Goal: Find contact information: Find contact information

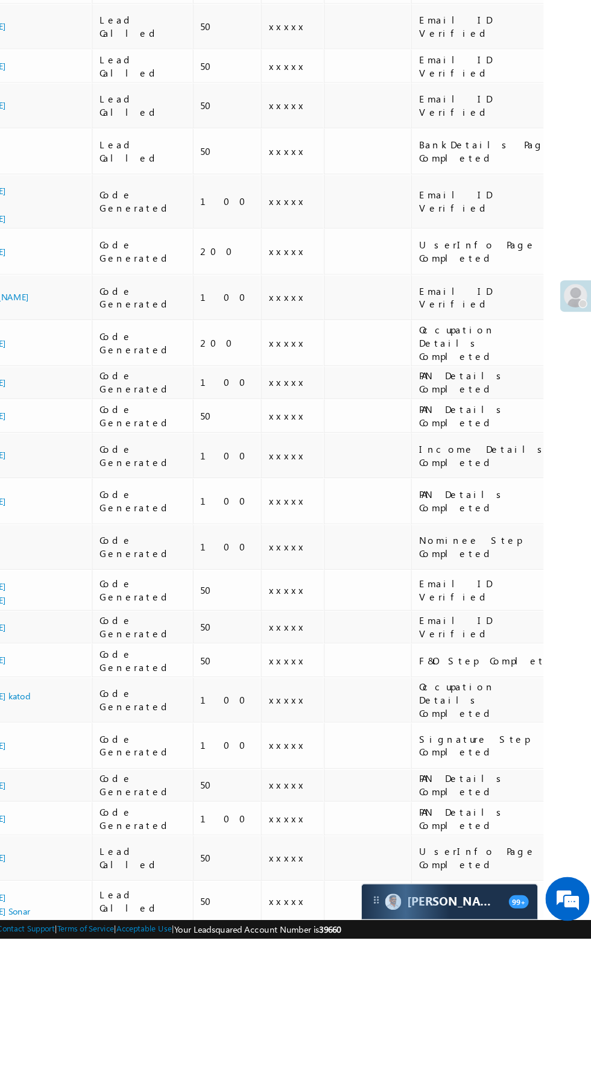
scroll to position [0, 6]
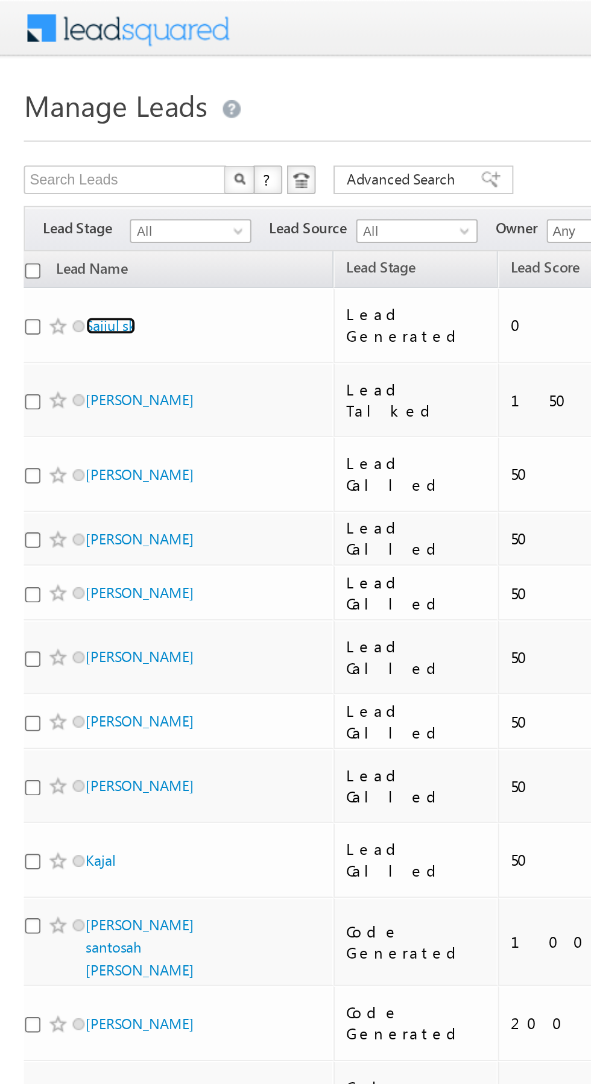
click at [60, 162] on link "Sajiul sk" at bounding box center [55, 164] width 25 height 9
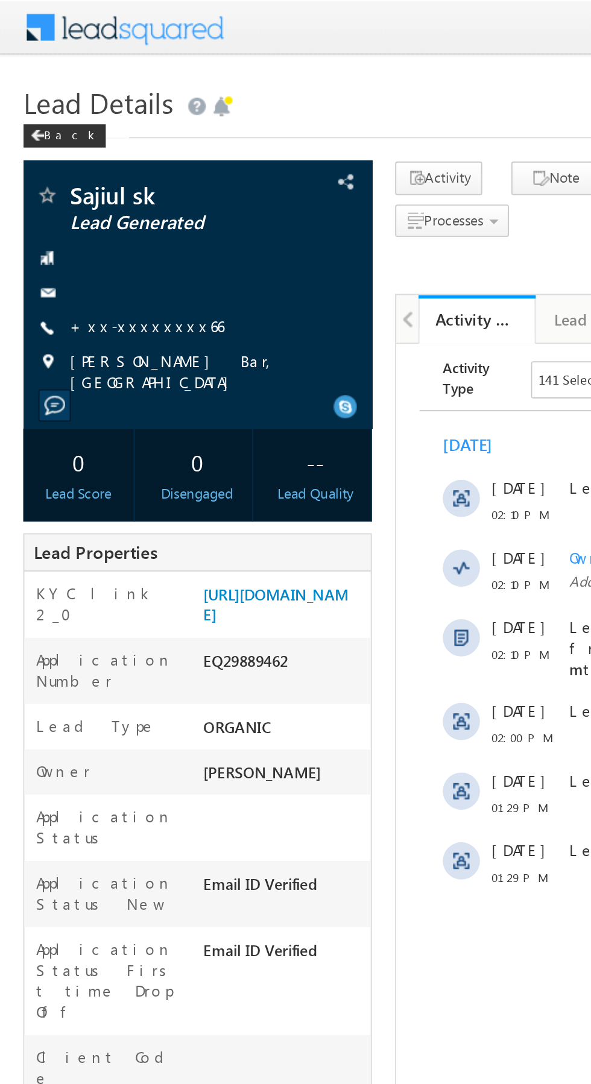
click at [74, 164] on link "+xx-xxxxxxxx66" at bounding box center [76, 169] width 80 height 10
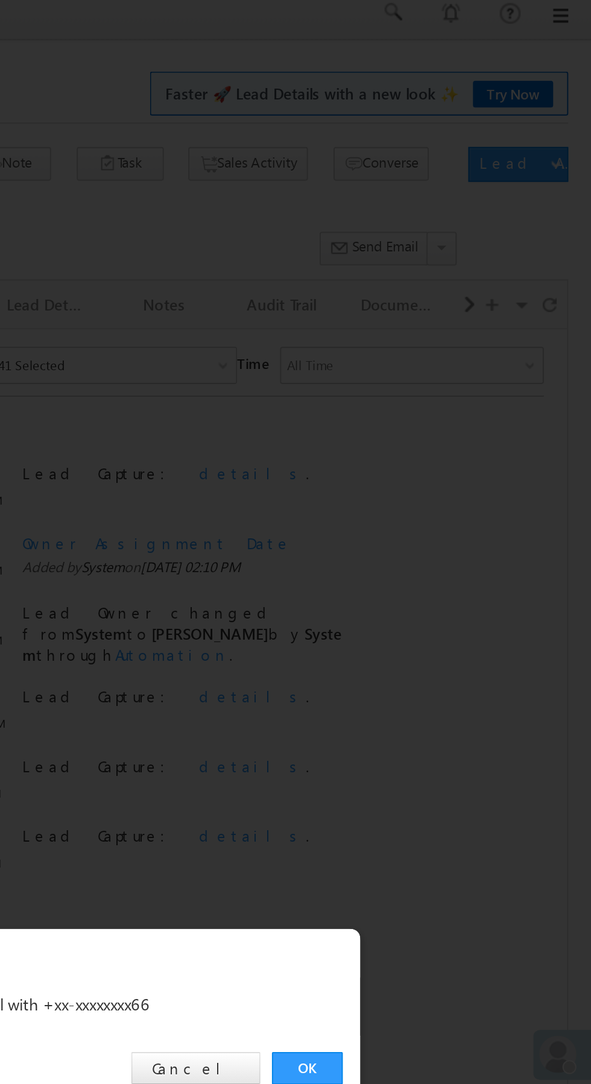
click at [435, 554] on link "OK" at bounding box center [443, 561] width 37 height 17
